Goal: Task Accomplishment & Management: Complete application form

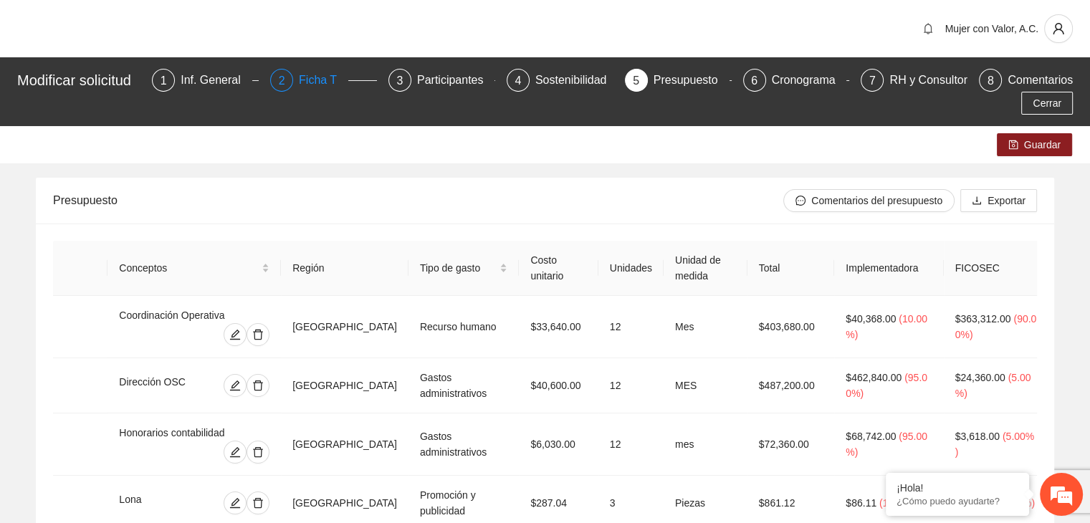
click at [300, 76] on div "2 Ficha T" at bounding box center [323, 80] width 107 height 23
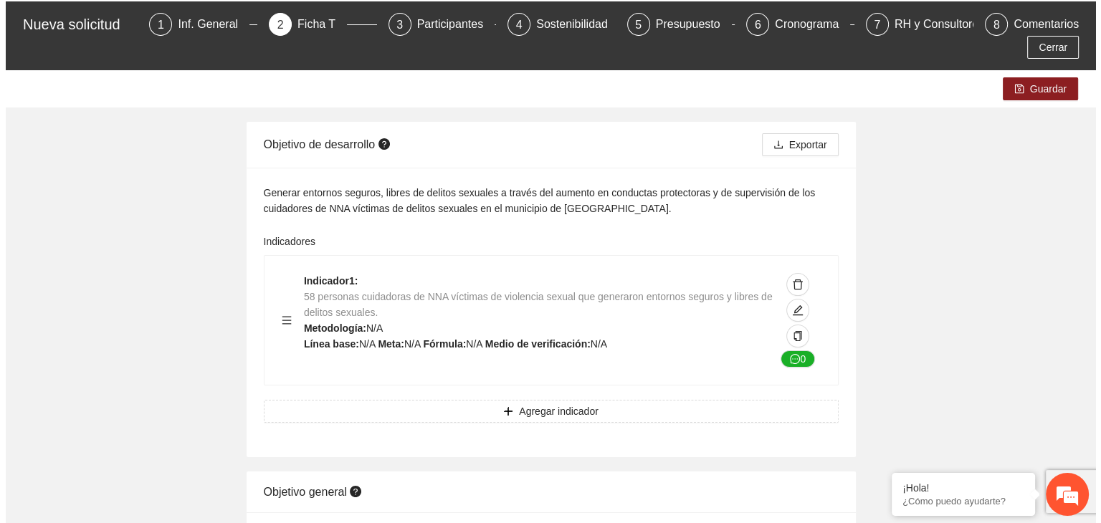
scroll to position [72, 0]
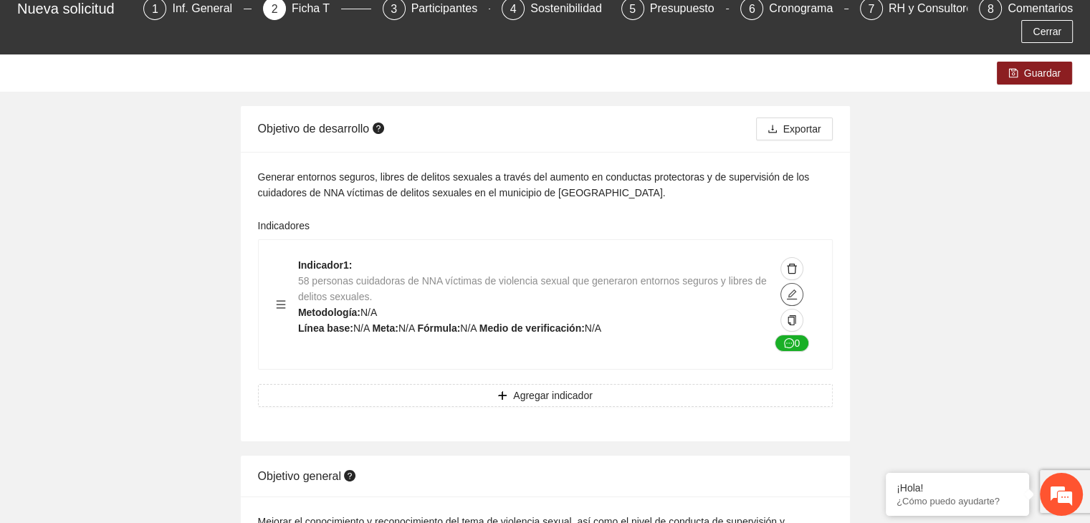
click at [791, 289] on icon "edit" at bounding box center [791, 294] width 11 height 11
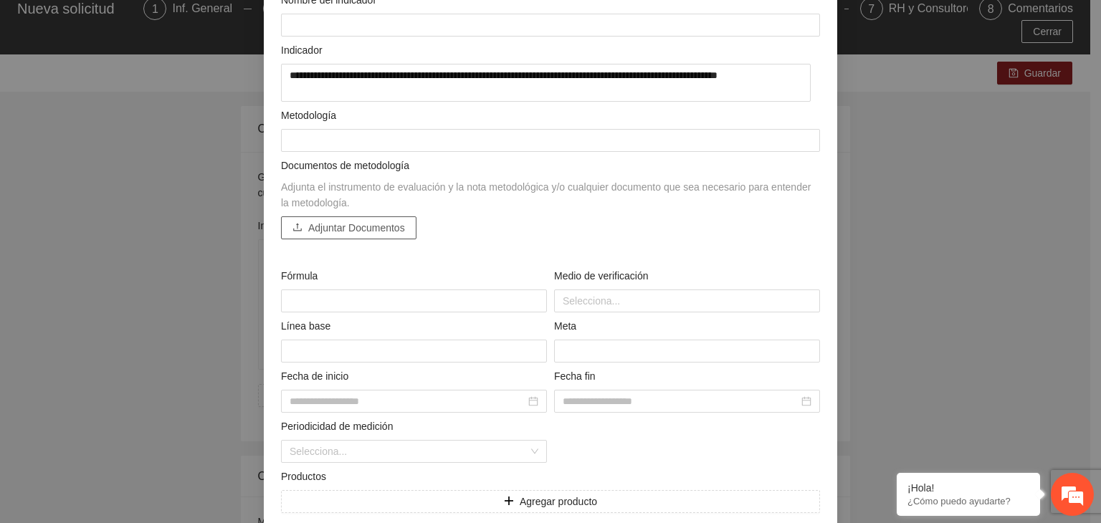
scroll to position [198, 0]
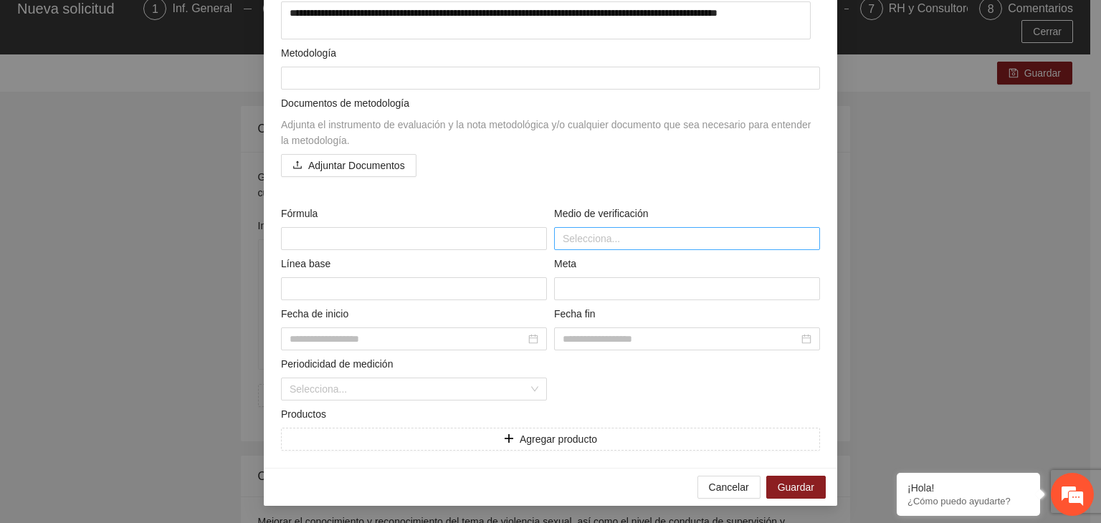
click at [558, 244] on div at bounding box center [560, 238] width 5 height 17
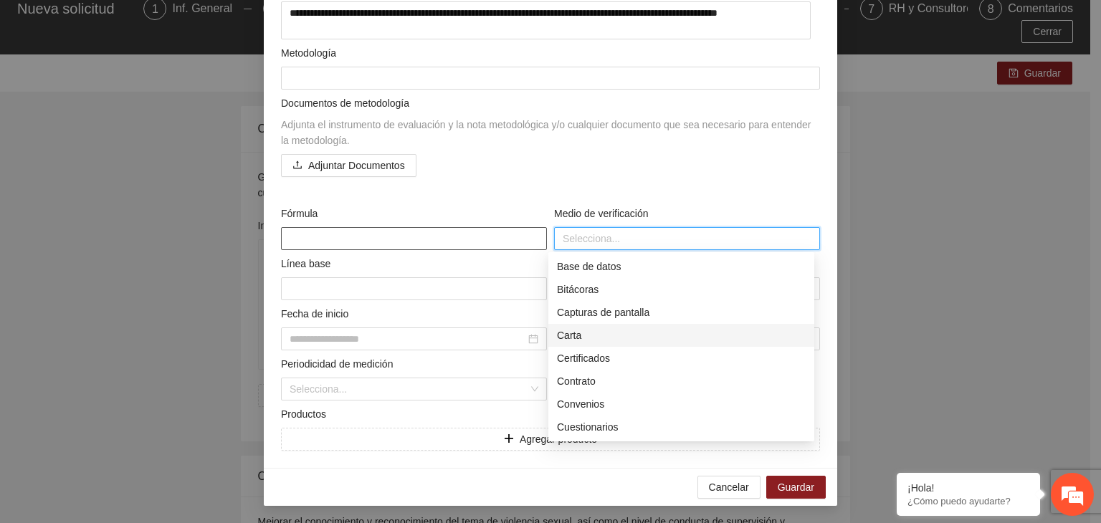
drag, startPoint x: 579, startPoint y: 330, endPoint x: 515, endPoint y: 229, distance: 119.3
click at [515, 229] on textarea at bounding box center [414, 238] width 266 height 23
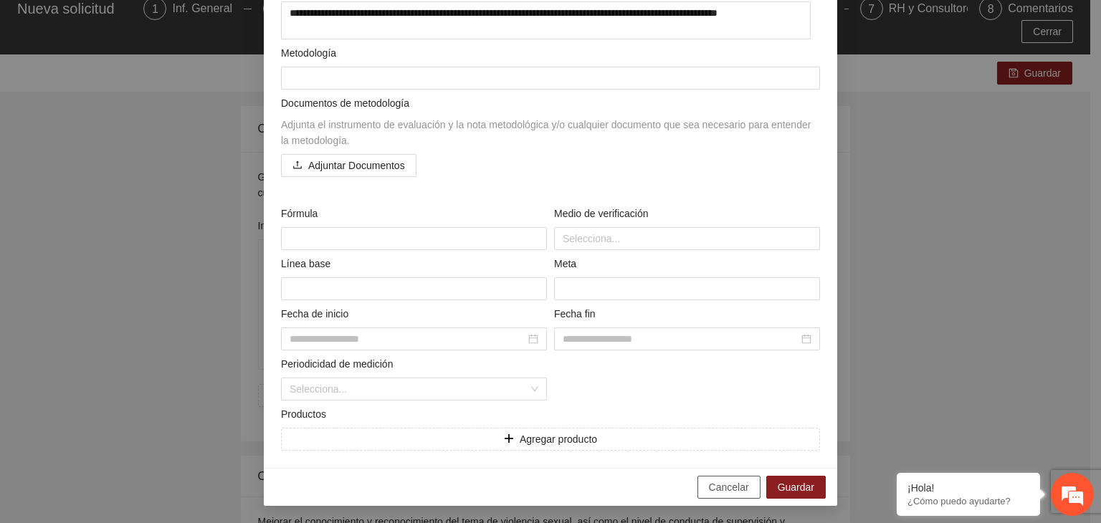
click at [734, 486] on span "Cancelar" at bounding box center [729, 487] width 40 height 16
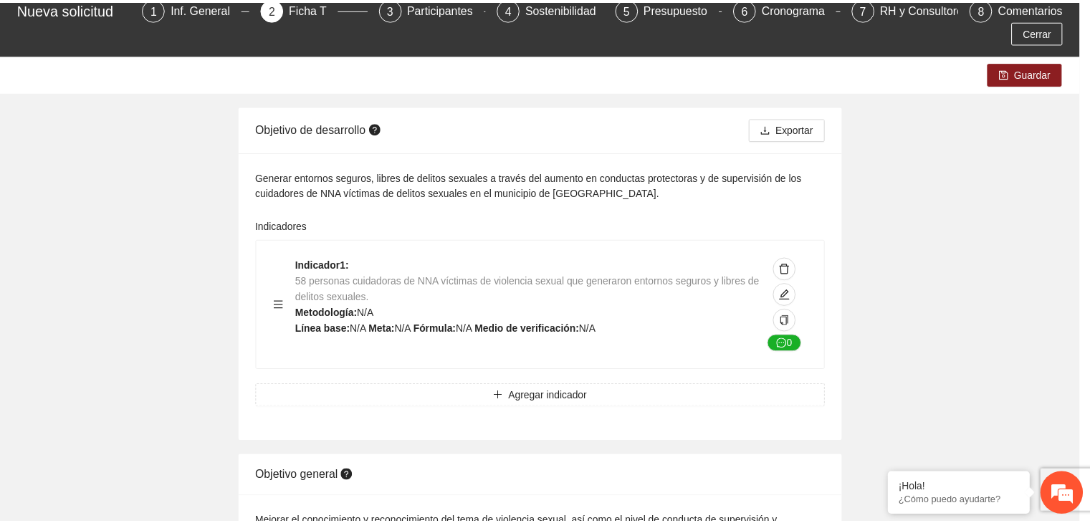
scroll to position [112, 0]
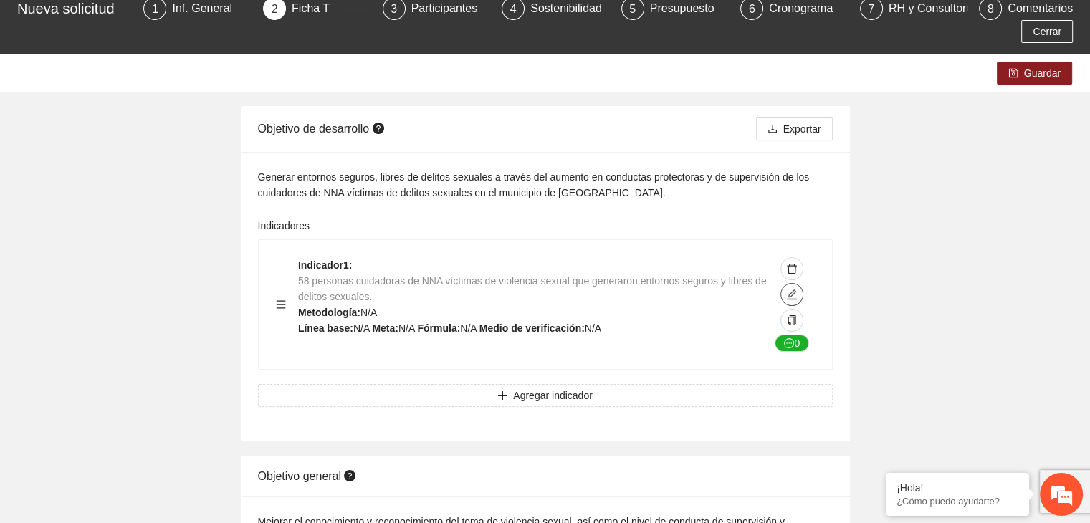
click at [788, 289] on icon "edit" at bounding box center [791, 294] width 11 height 11
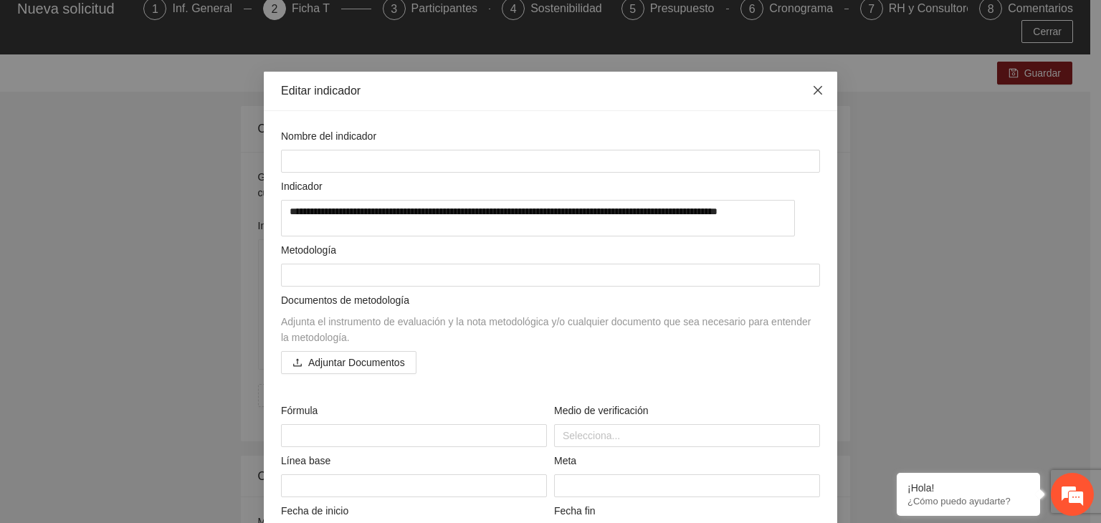
click at [813, 92] on icon "close" at bounding box center [817, 90] width 9 height 9
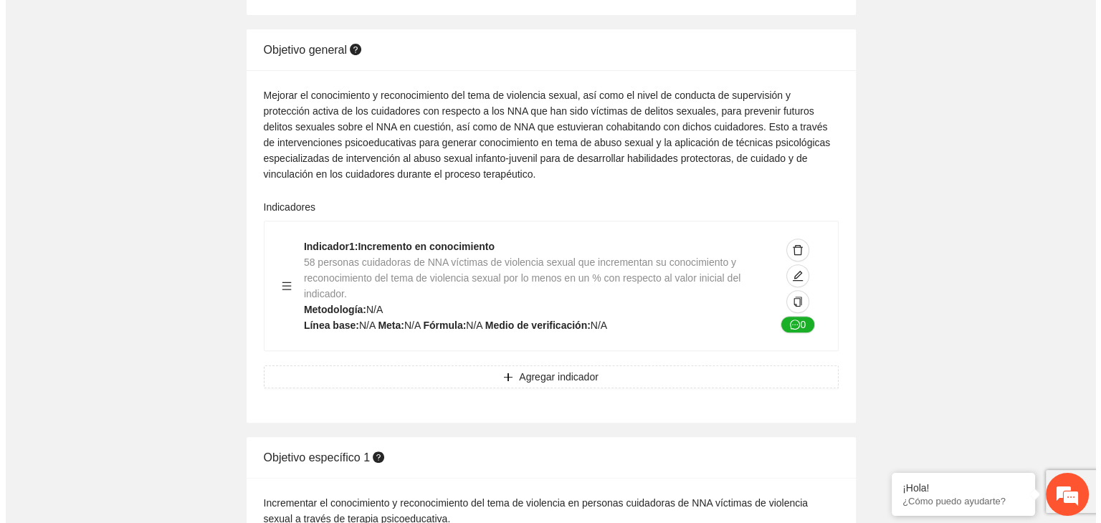
scroll to position [502, 0]
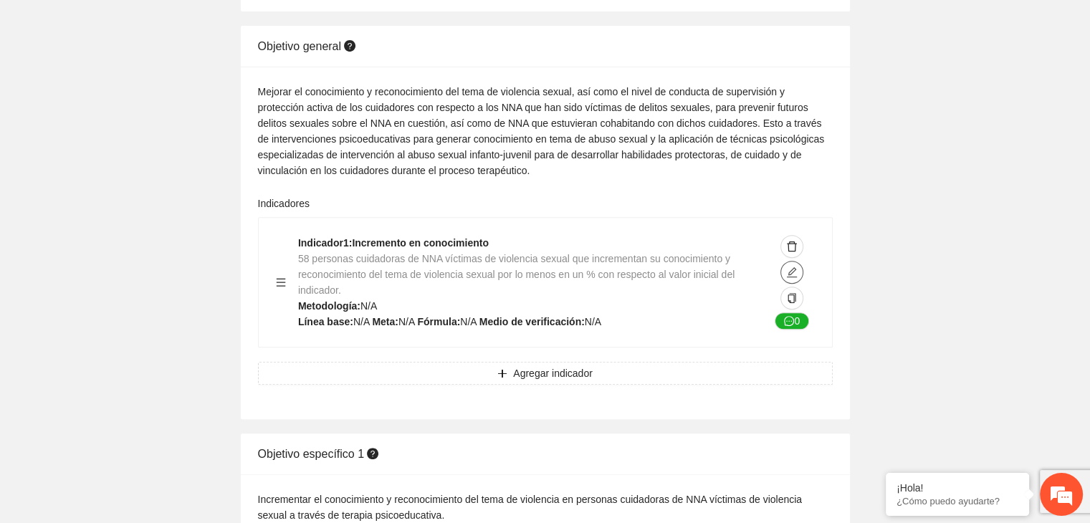
click at [786, 267] on icon "edit" at bounding box center [791, 272] width 11 height 11
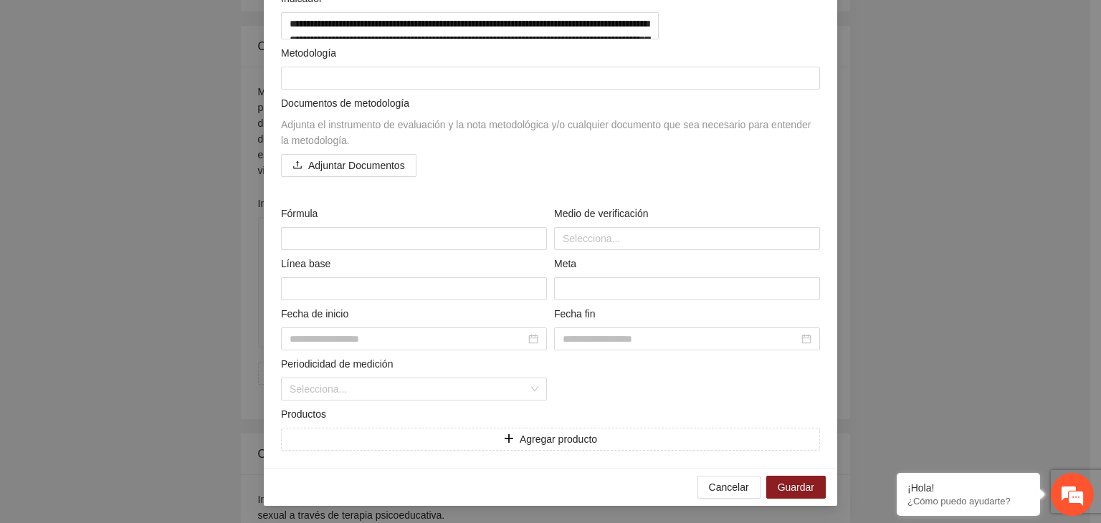
scroll to position [127, 0]
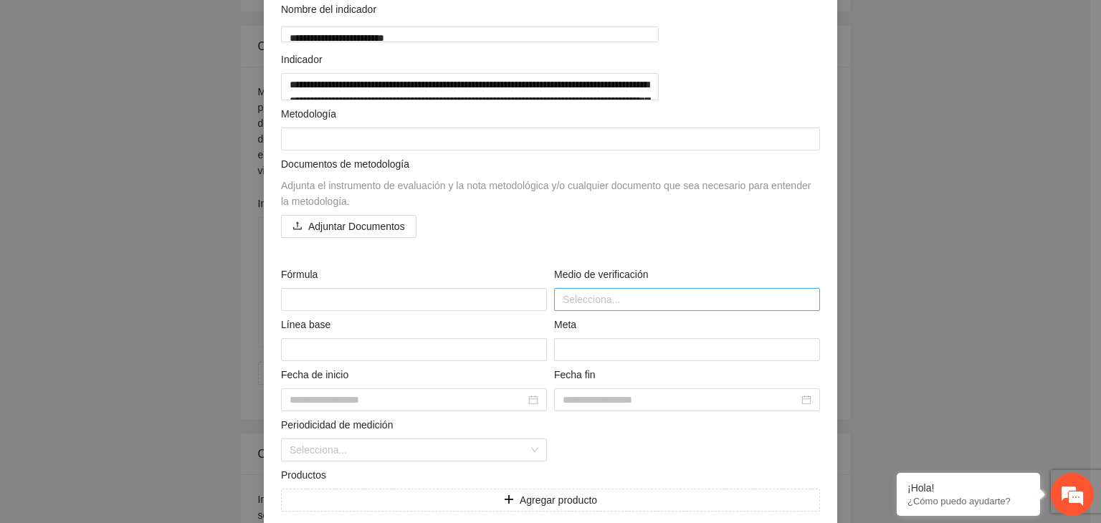
click at [628, 308] on div at bounding box center [687, 299] width 259 height 17
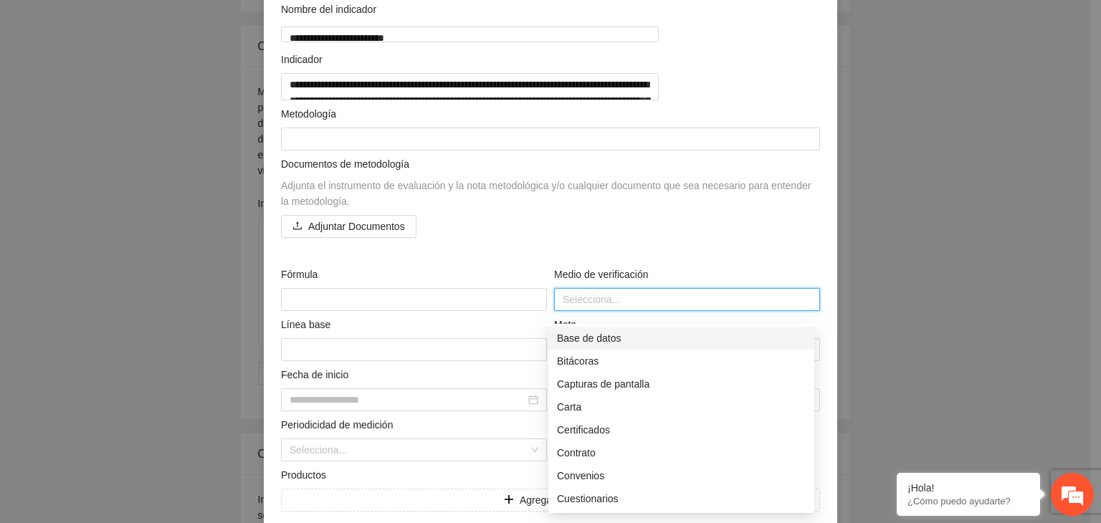
scroll to position [198, 0]
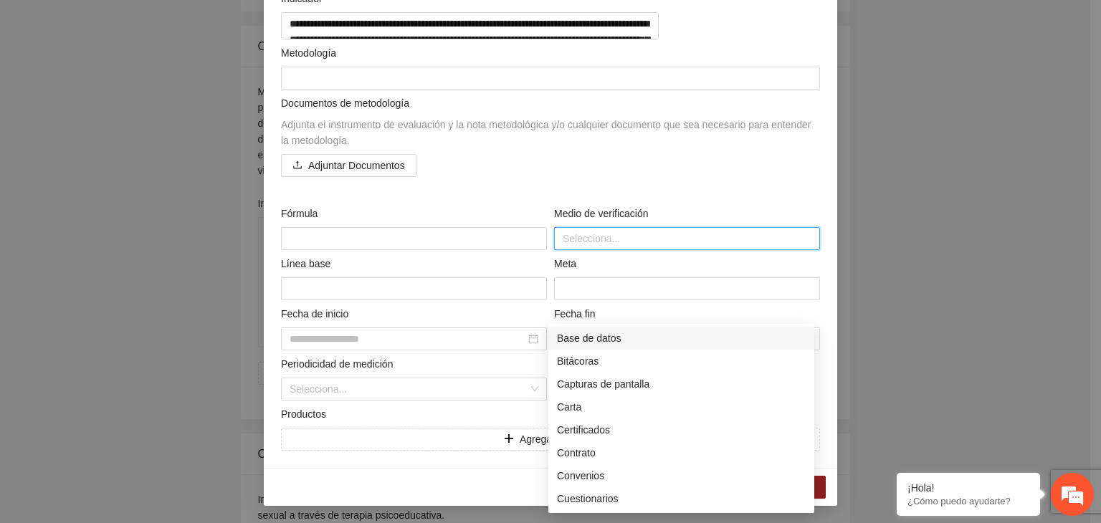
click at [648, 227] on div "Selecciona..." at bounding box center [687, 238] width 266 height 23
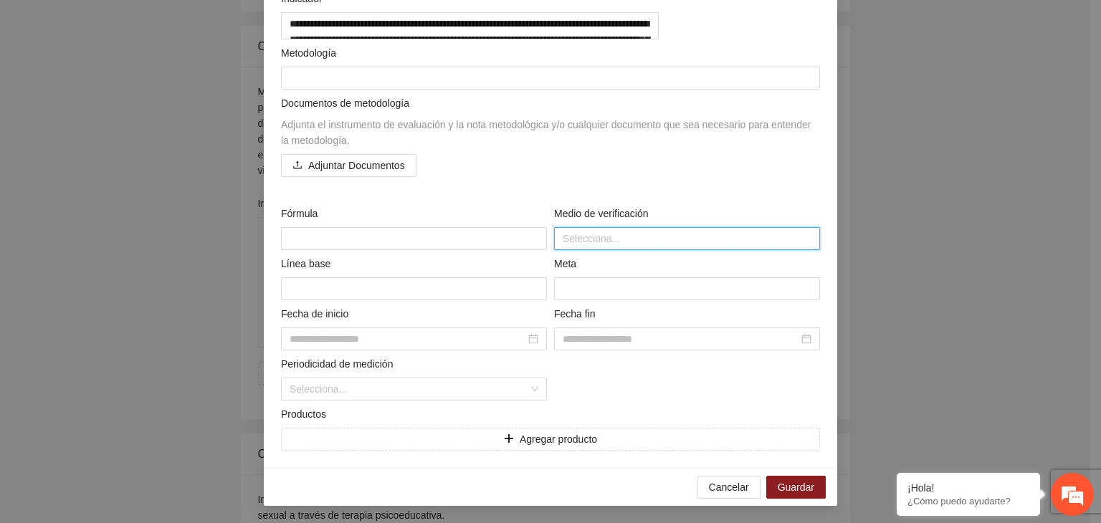
click at [643, 228] on div "Selecciona..." at bounding box center [687, 238] width 266 height 23
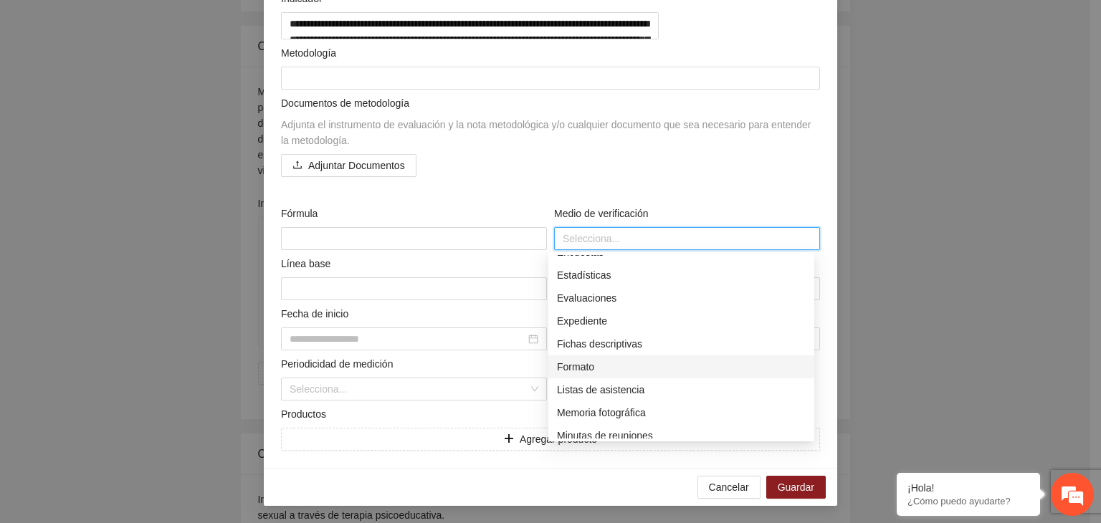
scroll to position [0, 0]
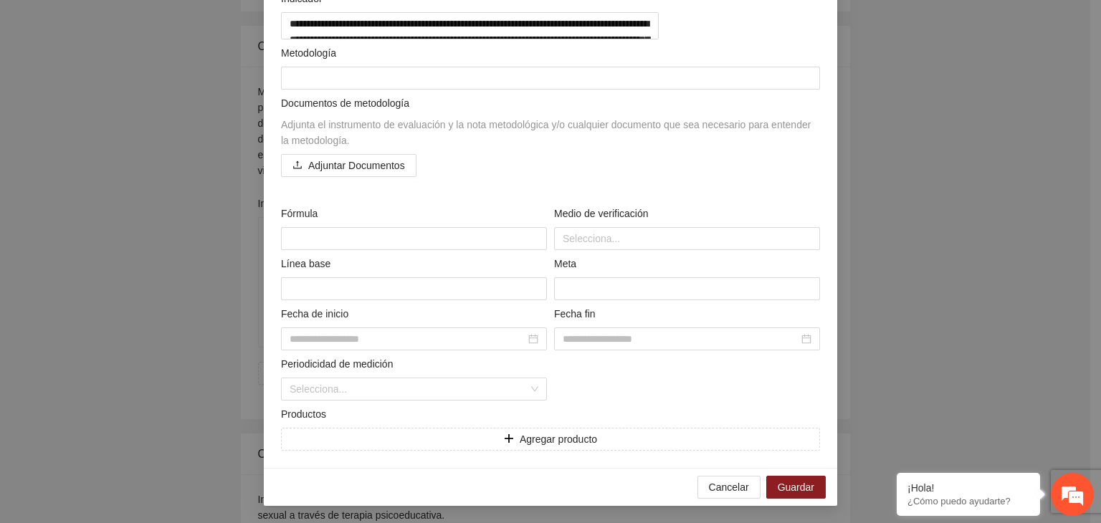
click at [470, 171] on div "Adjuntar Documentos" at bounding box center [550, 165] width 539 height 23
click at [391, 291] on textarea at bounding box center [414, 288] width 266 height 23
click at [387, 340] on input at bounding box center [408, 339] width 236 height 16
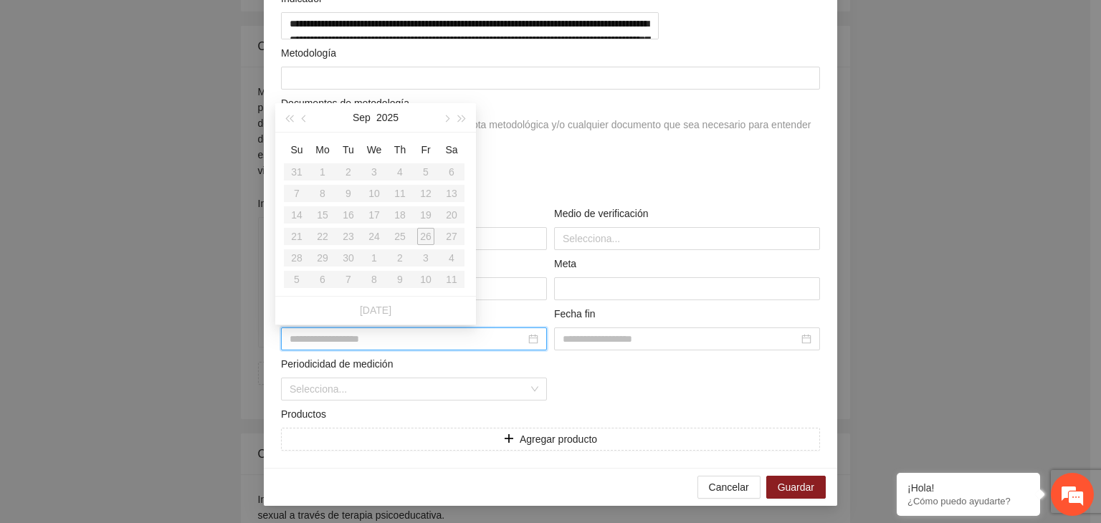
click at [387, 340] on input at bounding box center [408, 339] width 236 height 16
click at [554, 300] on div at bounding box center [687, 288] width 266 height 23
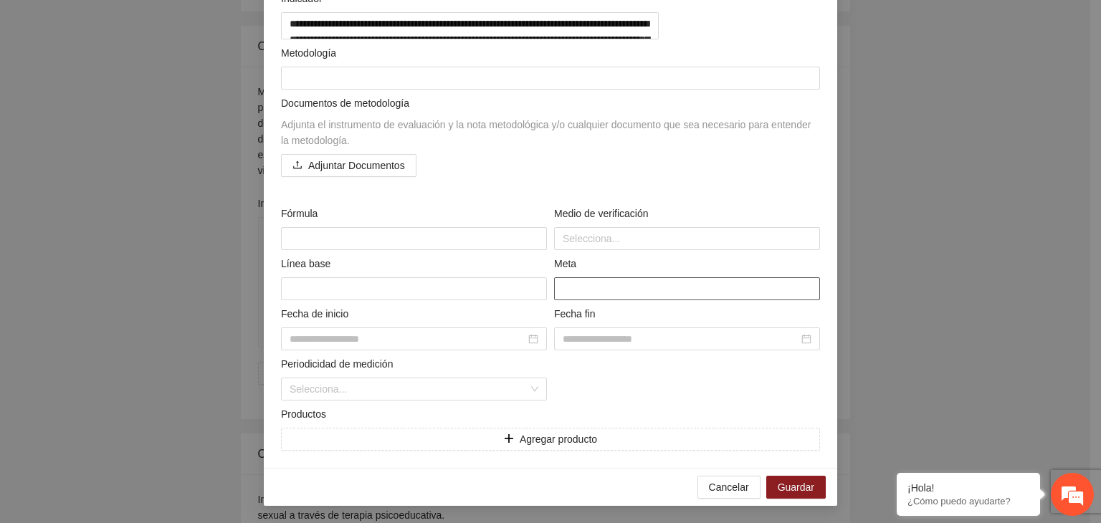
click at [562, 296] on input "number" at bounding box center [687, 288] width 266 height 23
click at [798, 286] on input "*" at bounding box center [687, 288] width 266 height 23
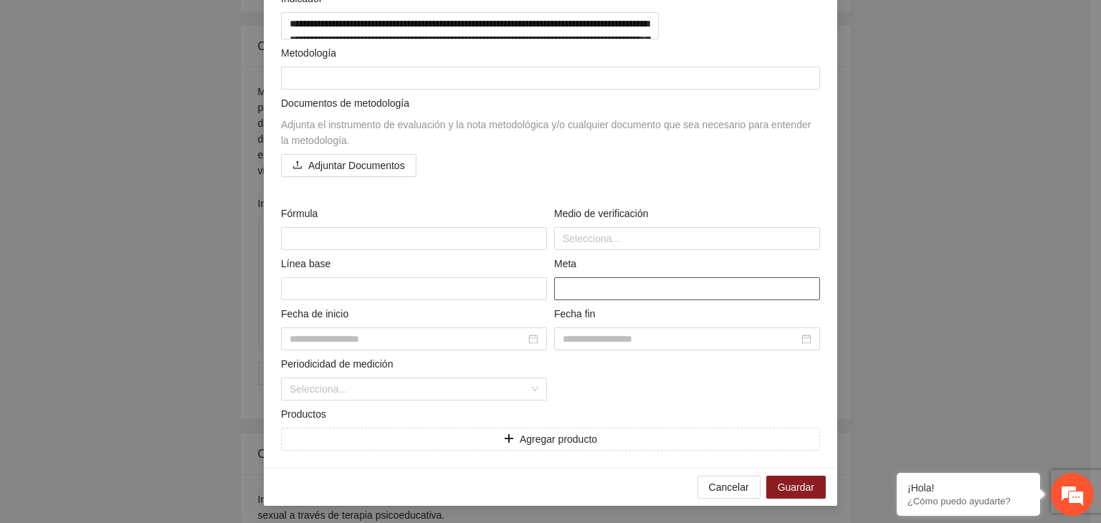
click at [799, 293] on input "*" at bounding box center [687, 288] width 266 height 23
type input "*"
click at [799, 293] on input "*" at bounding box center [687, 288] width 266 height 23
click at [788, 148] on div "Adjunta el instrumento de evaluación y la nota metodológica y/o cualquier docum…" at bounding box center [550, 133] width 539 height 32
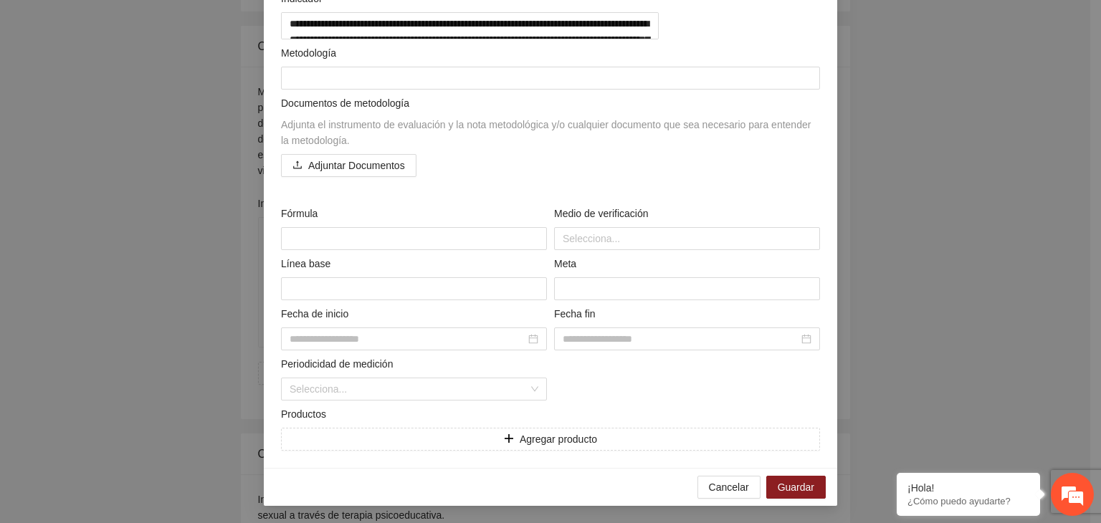
scroll to position [55, 0]
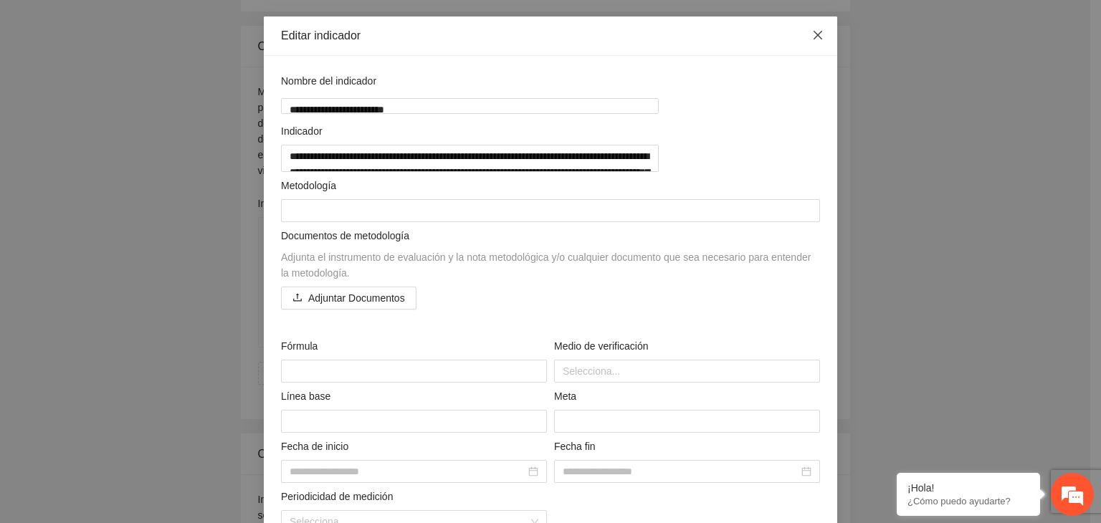
click at [813, 38] on icon "close" at bounding box center [817, 35] width 9 height 9
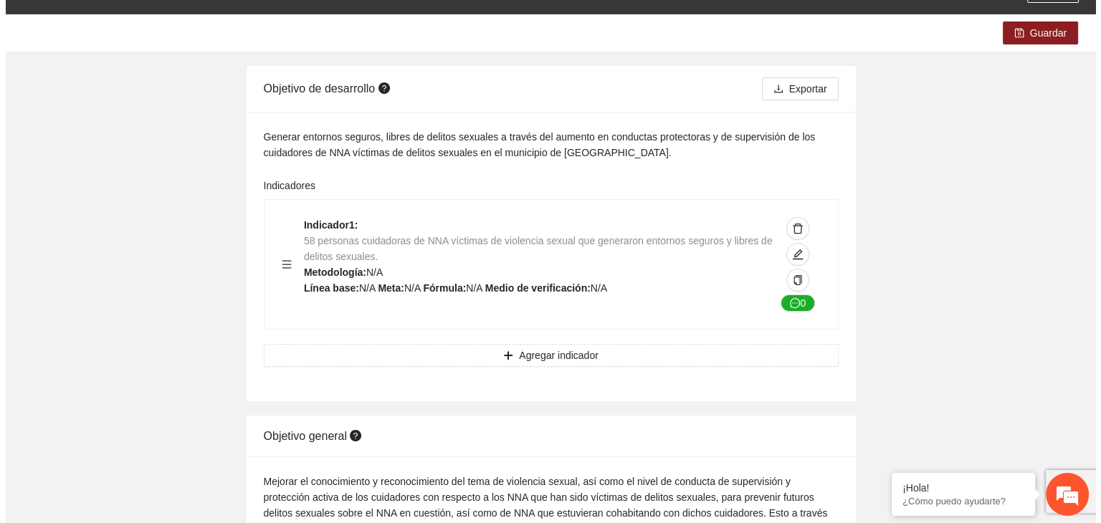
scroll to position [72, 0]
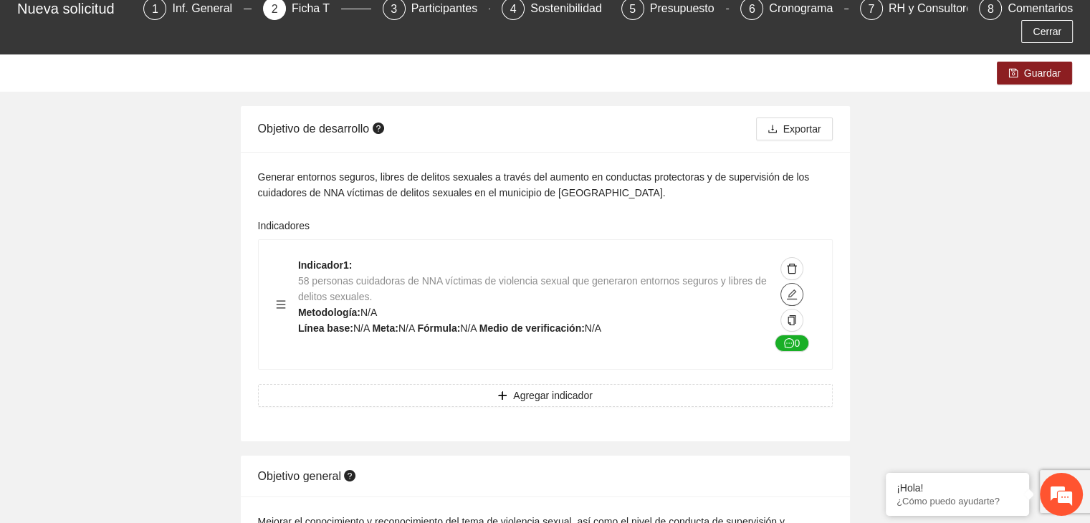
click at [792, 289] on icon "edit" at bounding box center [791, 294] width 11 height 11
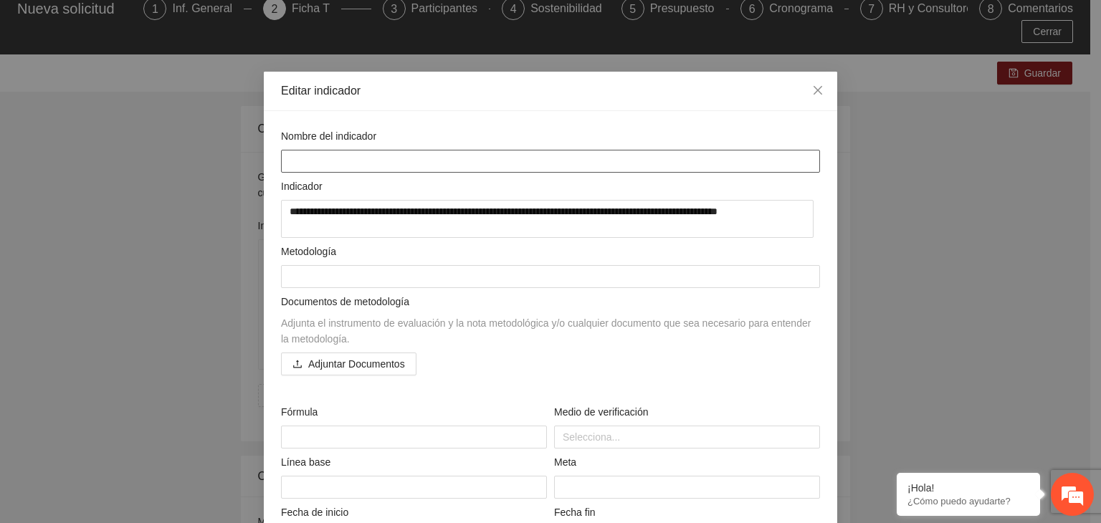
click at [388, 161] on textarea at bounding box center [550, 161] width 539 height 23
click at [594, 249] on div "Metodología" at bounding box center [550, 254] width 539 height 21
click at [436, 167] on textarea at bounding box center [550, 161] width 539 height 23
click at [847, 205] on div "**********" at bounding box center [550, 261] width 1101 height 523
click at [597, 277] on textarea at bounding box center [550, 276] width 539 height 23
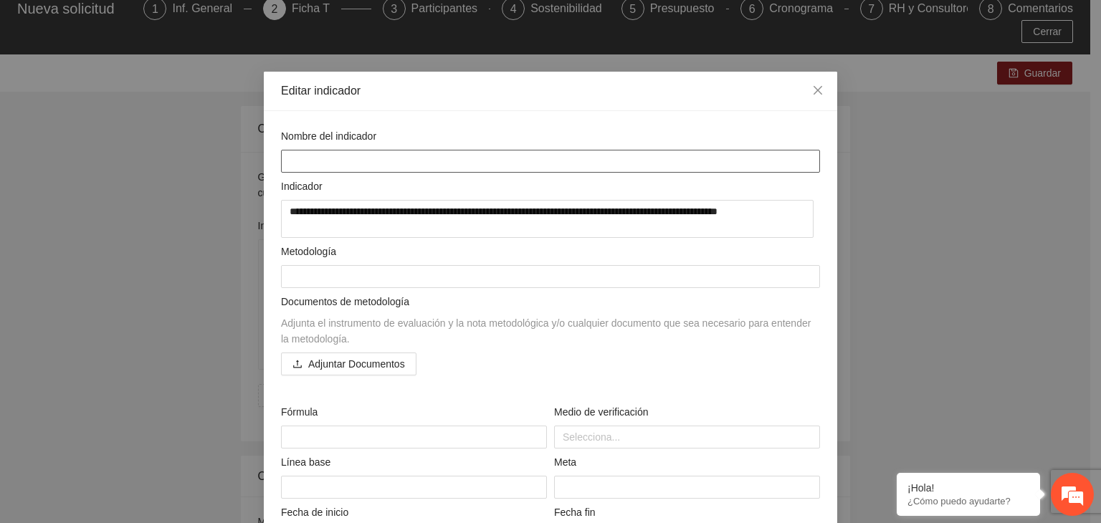
click at [455, 165] on textarea at bounding box center [550, 161] width 539 height 23
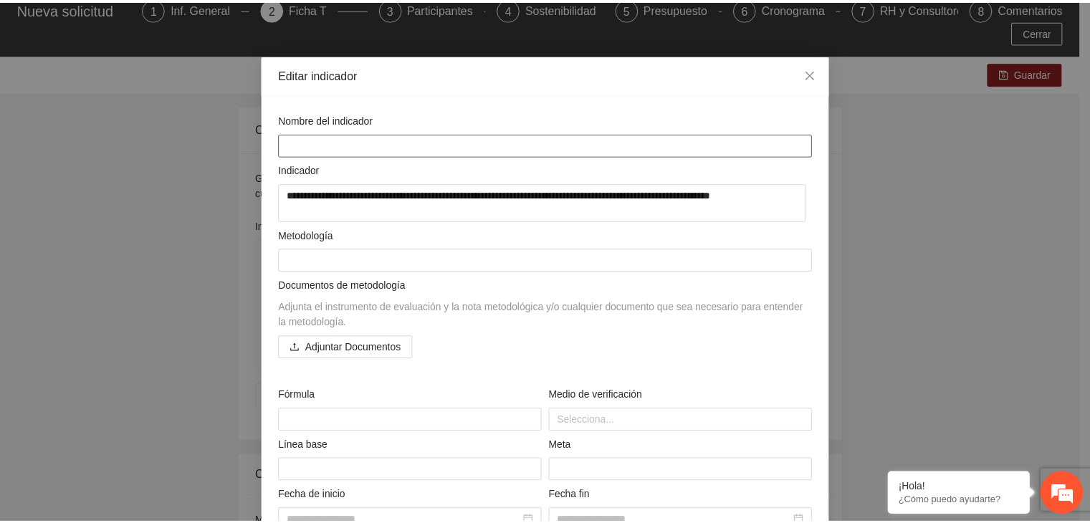
scroll to position [0, 0]
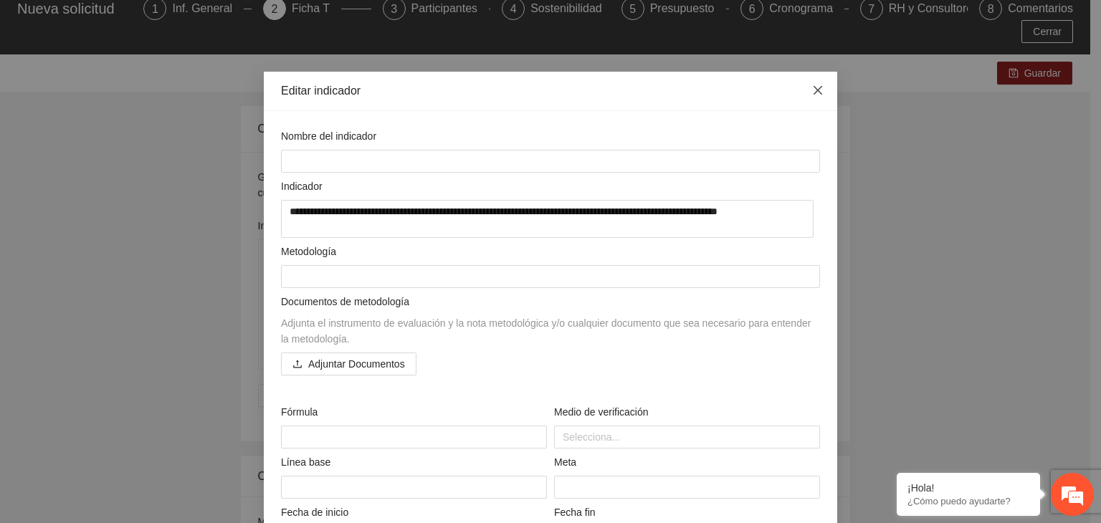
click at [817, 96] on icon "close" at bounding box center [817, 90] width 11 height 11
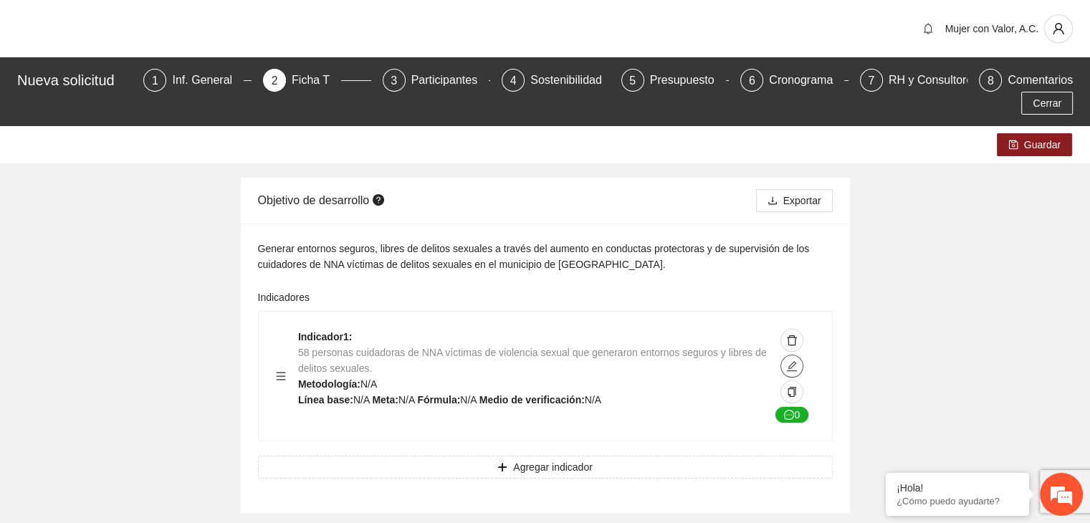
click at [788, 360] on icon "edit" at bounding box center [791, 365] width 11 height 11
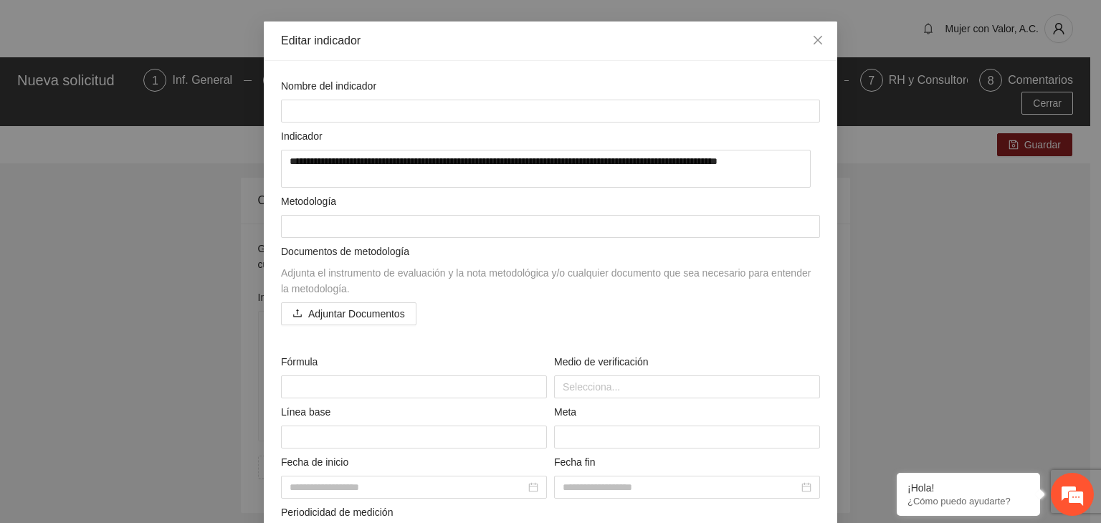
scroll to position [46, 0]
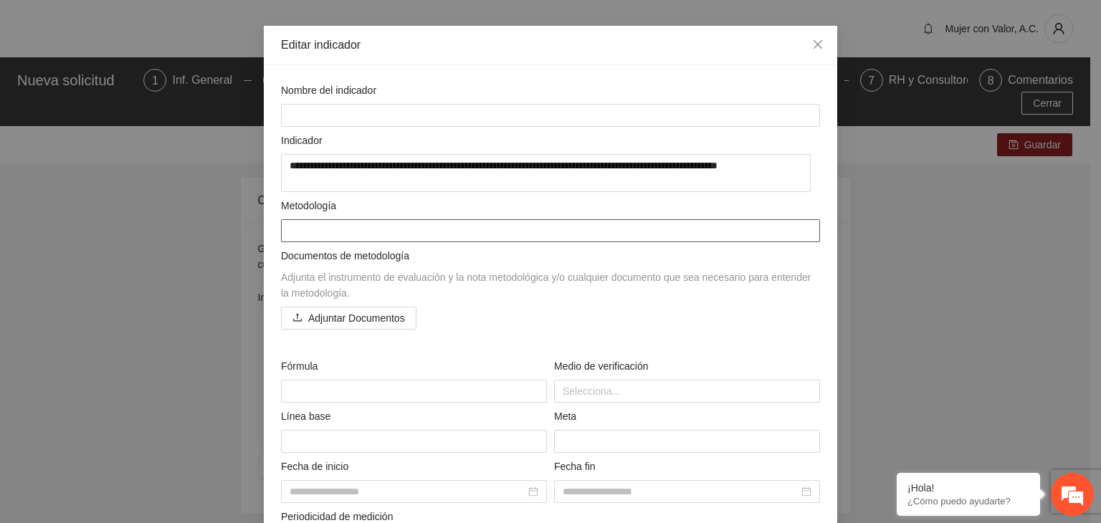
click at [427, 231] on textarea at bounding box center [550, 230] width 539 height 23
click at [313, 114] on textarea at bounding box center [550, 115] width 539 height 23
click at [650, 340] on div "Documentos de metodología Adjunta el instrumento de evaluación y la nota metodo…" at bounding box center [550, 296] width 546 height 97
click at [646, 398] on div at bounding box center [687, 391] width 259 height 17
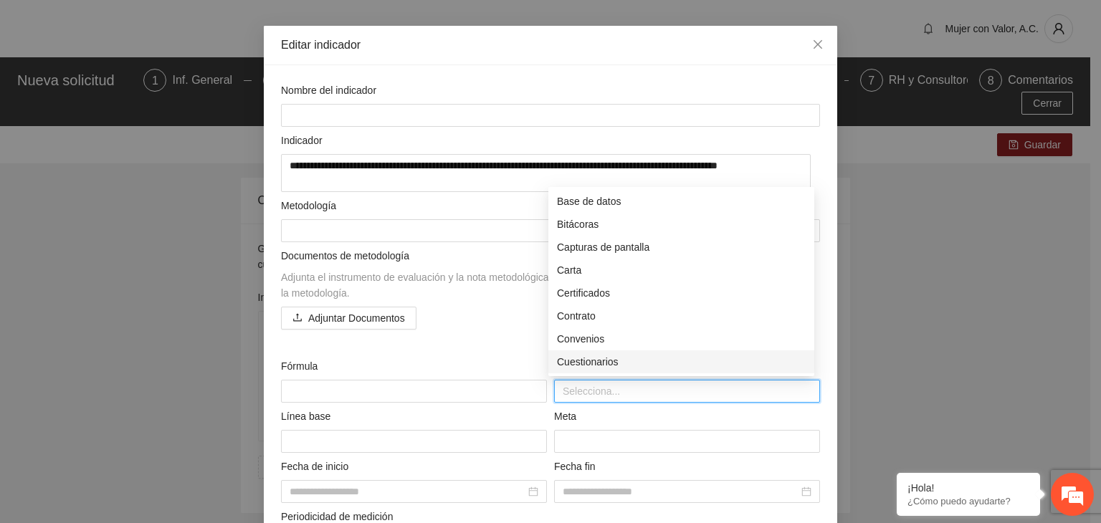
click at [641, 366] on div "Cuestionarios" at bounding box center [681, 362] width 249 height 16
click at [483, 345] on div "**********" at bounding box center [550, 342] width 546 height 521
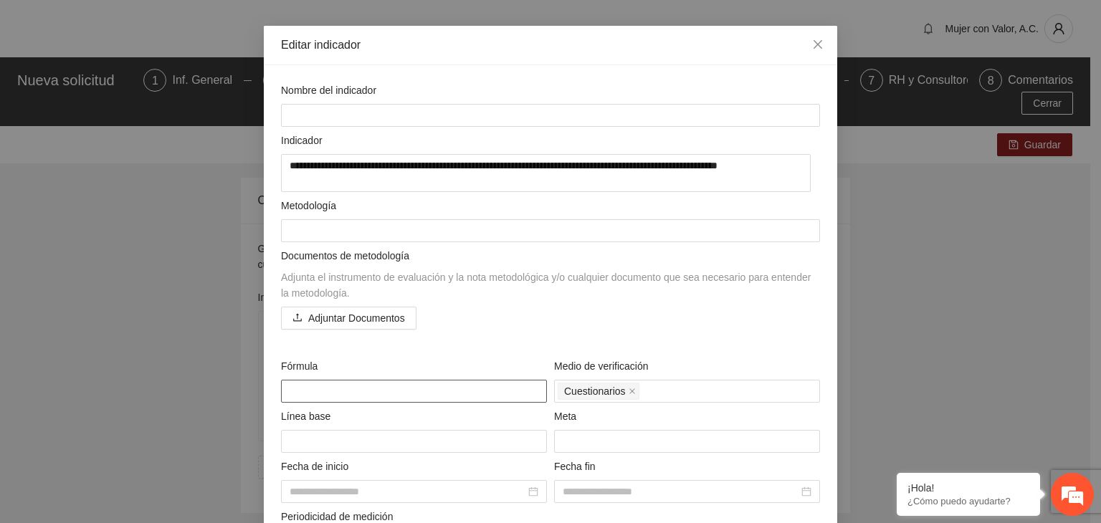
click at [406, 396] on textarea at bounding box center [414, 391] width 266 height 23
click at [629, 391] on icon "close" at bounding box center [632, 391] width 6 height 6
click at [623, 391] on div at bounding box center [687, 391] width 259 height 17
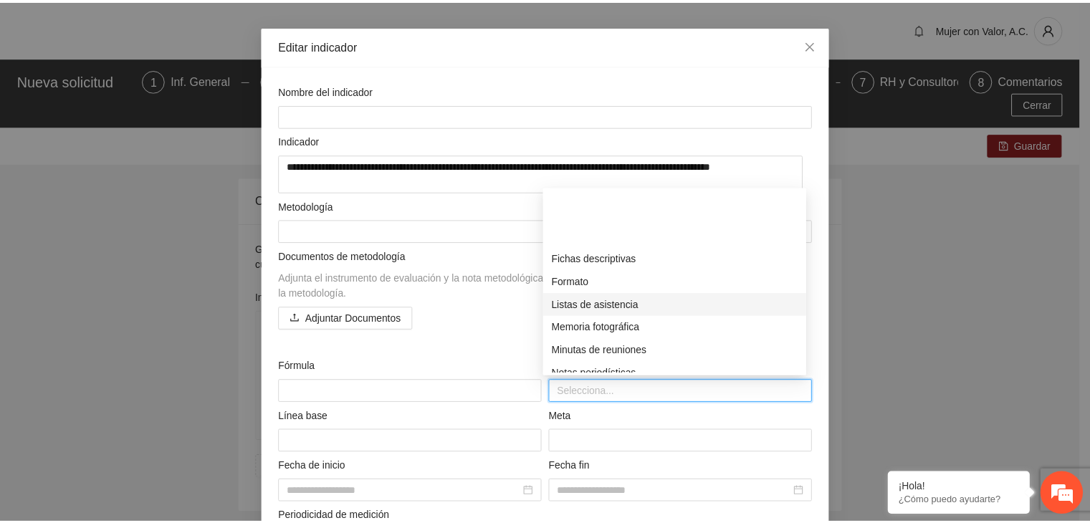
scroll to position [430, 0]
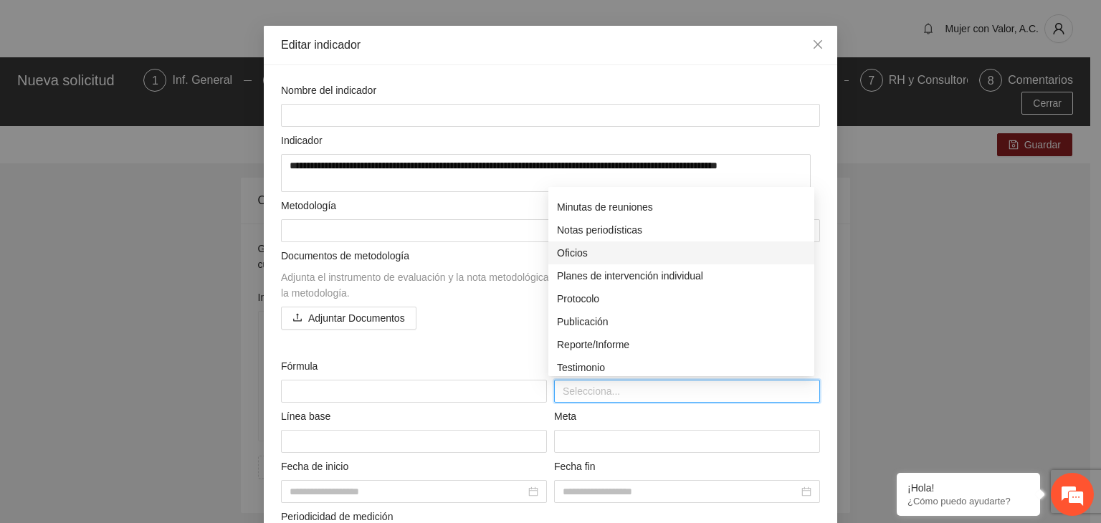
click at [866, 232] on div "**********" at bounding box center [550, 261] width 1101 height 523
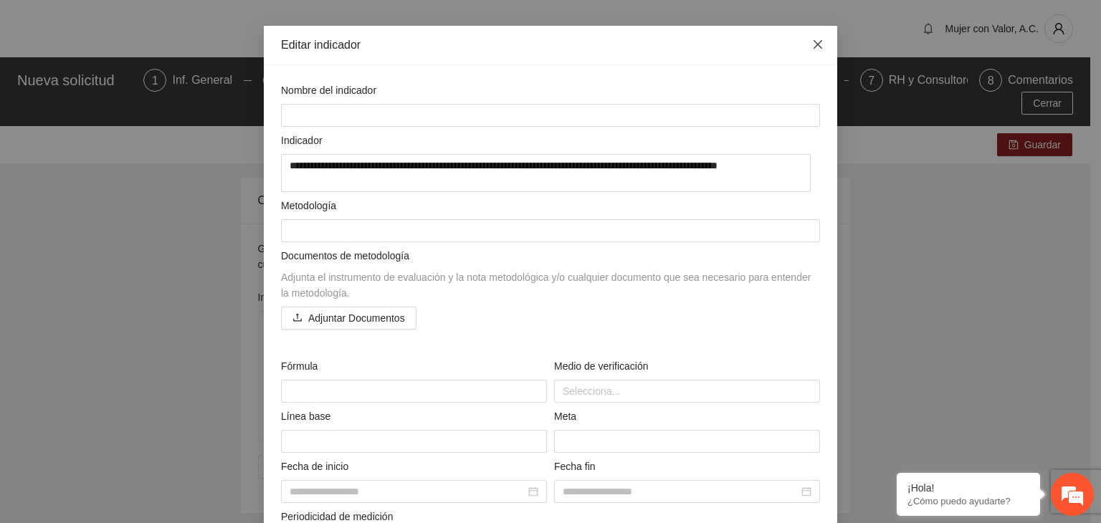
click at [816, 45] on icon "close" at bounding box center [817, 44] width 11 height 11
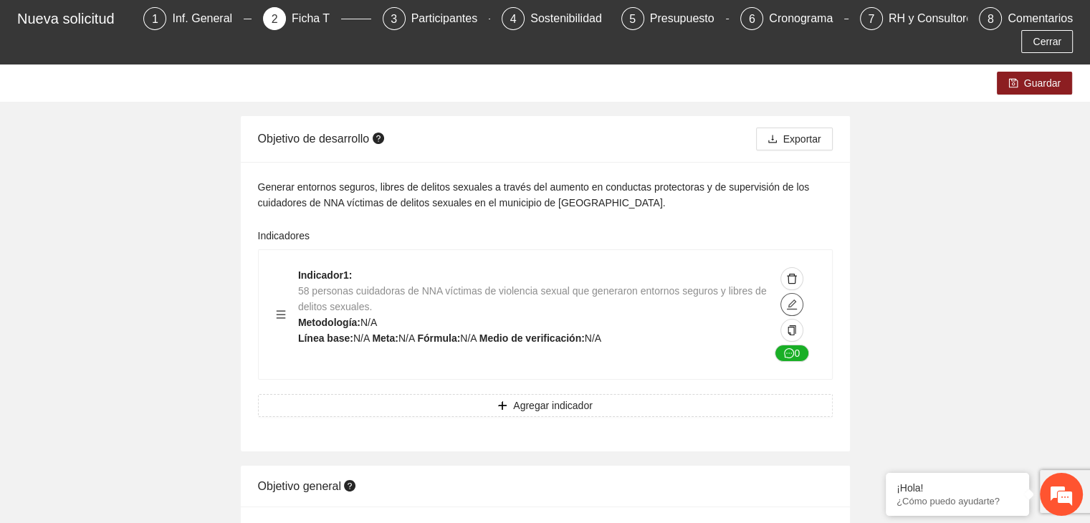
scroll to position [0, 0]
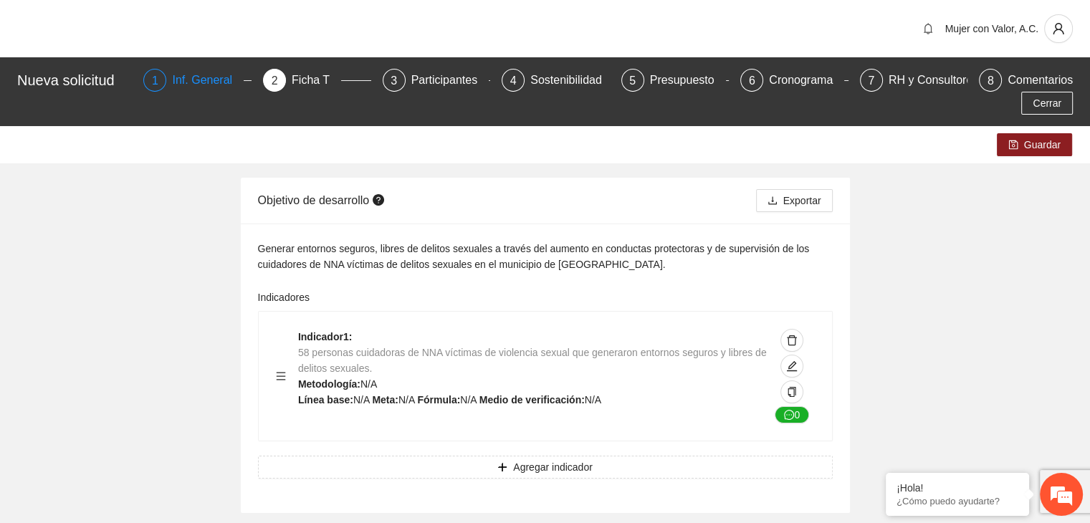
click at [172, 78] on div "Inf. General" at bounding box center [208, 80] width 72 height 23
click at [176, 76] on div "Inf. General" at bounding box center [208, 80] width 72 height 23
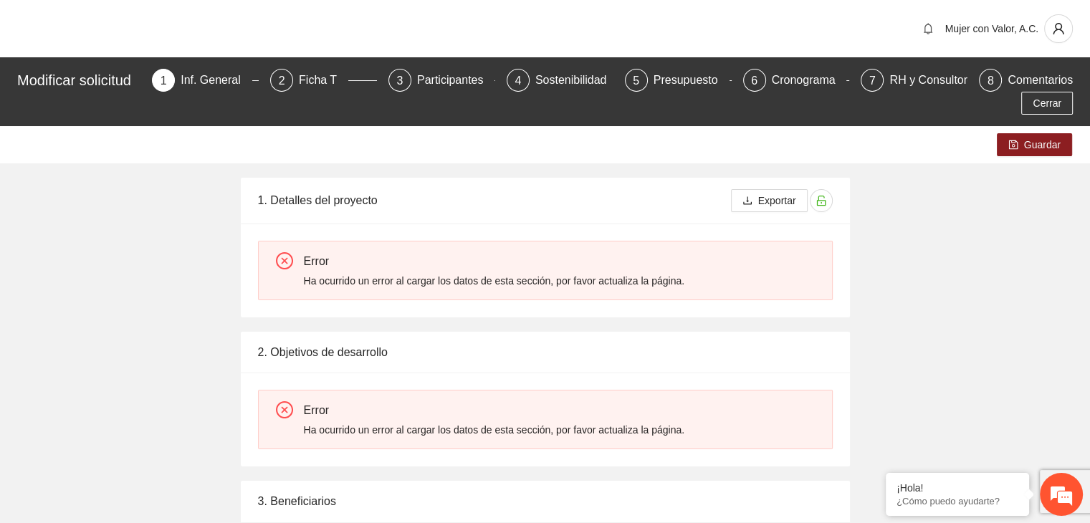
drag, startPoint x: 794, startPoint y: 365, endPoint x: 903, endPoint y: 399, distance: 114.2
click at [903, 399] on div "Guardar 1. Detalles del proyecto Exportar Error Ha ocurrido un error al cargar …" at bounding box center [545, 445] width 1090 height 639
click at [209, 77] on div "Inf. General" at bounding box center [217, 80] width 72 height 23
click at [219, 84] on div "Inf. General" at bounding box center [217, 80] width 72 height 23
drag, startPoint x: 1030, startPoint y: 103, endPoint x: 1027, endPoint y: 111, distance: 8.7
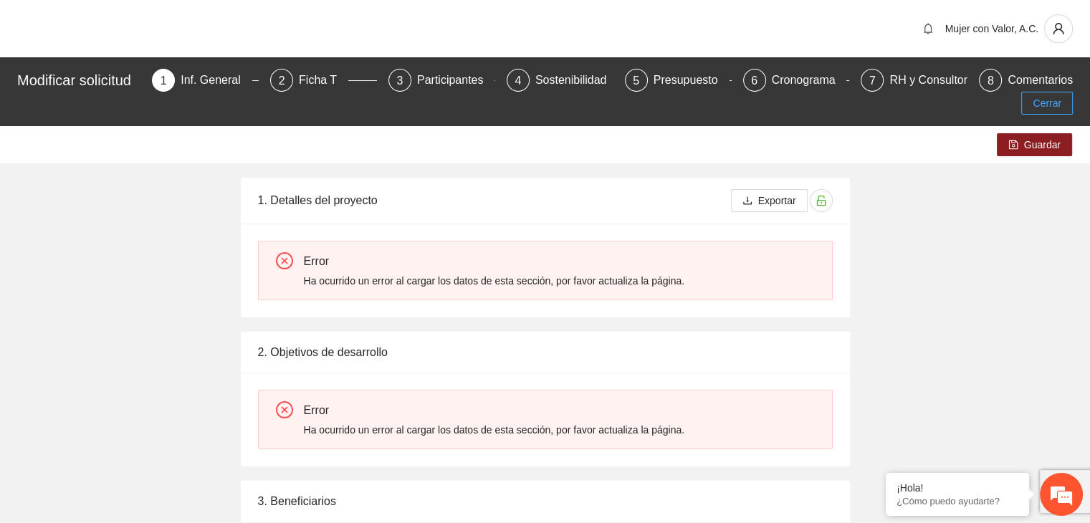
click at [1029, 104] on button "Cerrar" at bounding box center [1047, 103] width 52 height 23
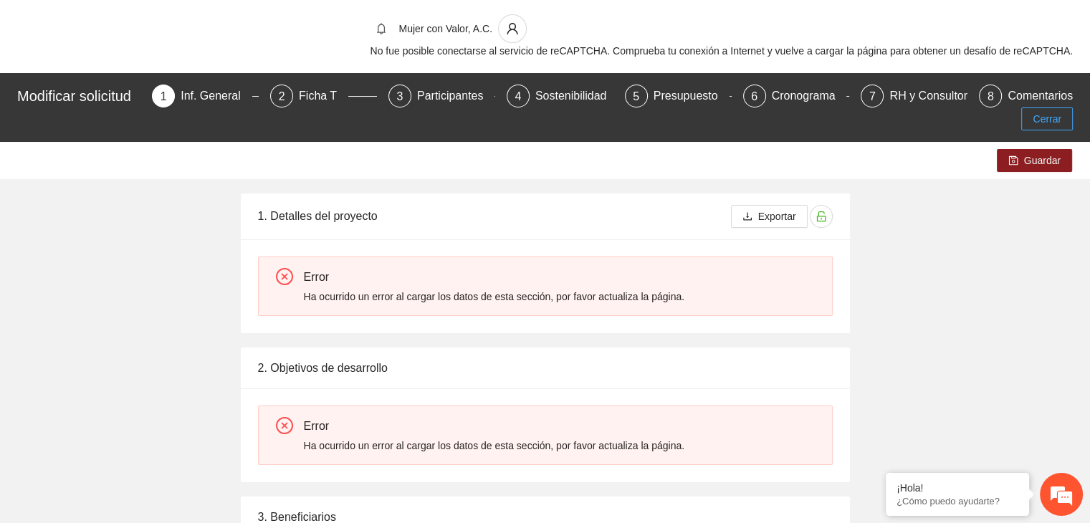
click at [1043, 123] on span "Cerrar" at bounding box center [1047, 119] width 29 height 16
